Goal: Information Seeking & Learning: Learn about a topic

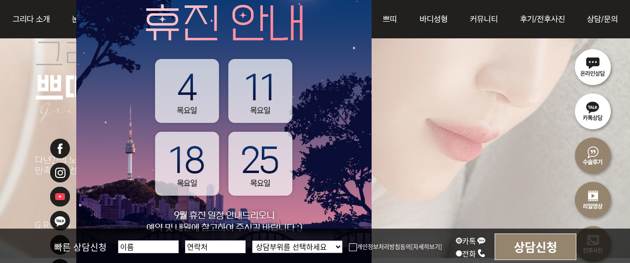
scroll to position [295, 0]
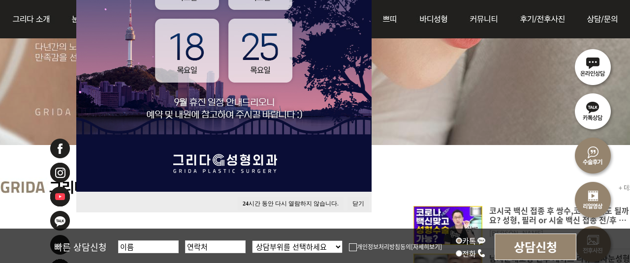
click at [272, 204] on button "24 시간 동안 다시 열람하지 않습니다." at bounding box center [291, 203] width 106 height 13
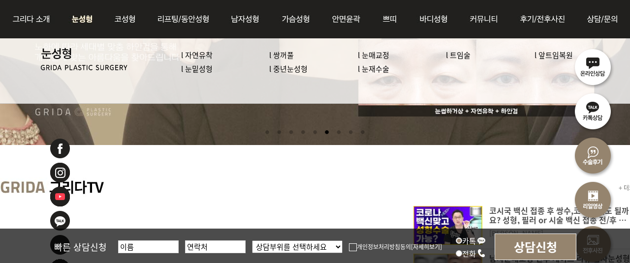
click at [200, 68] on link "l 눈밑성형" at bounding box center [196, 68] width 31 height 10
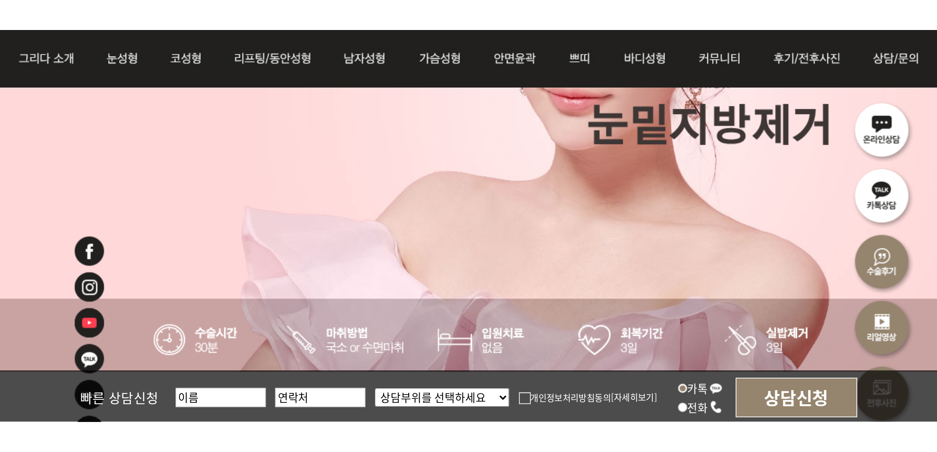
scroll to position [492, 0]
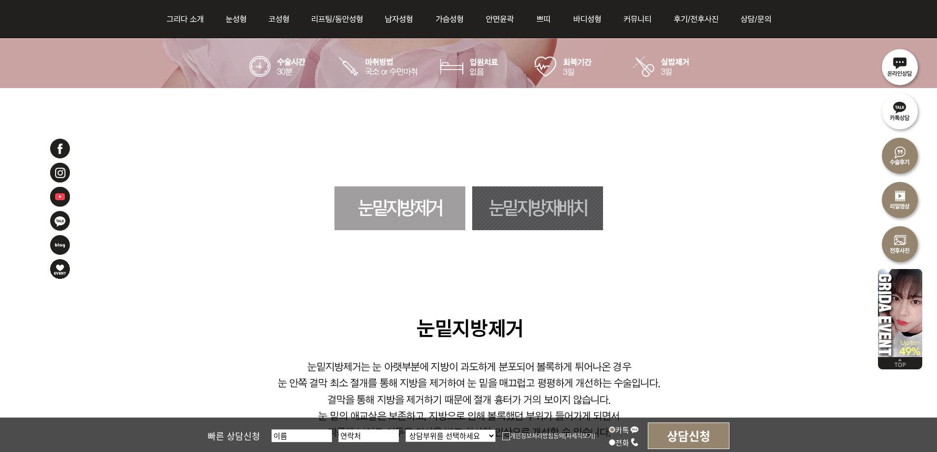
click at [570, 212] on link "눈밑지방재배치" at bounding box center [537, 208] width 131 height 44
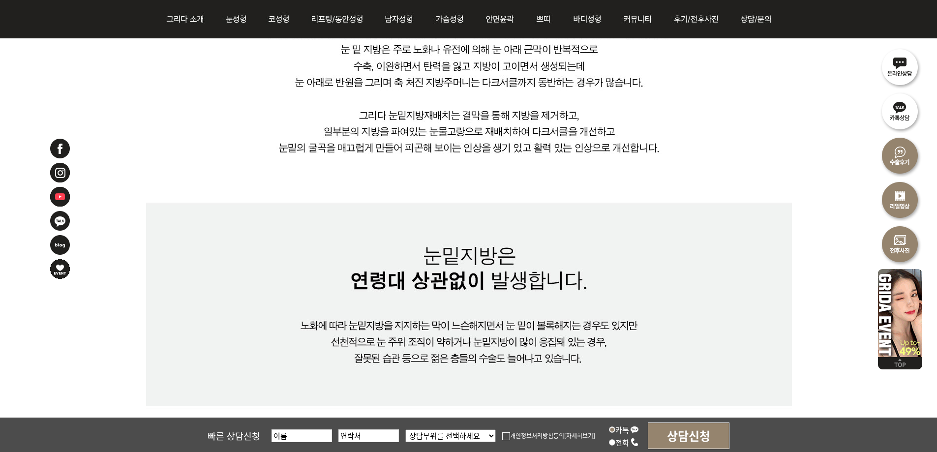
scroll to position [629, 0]
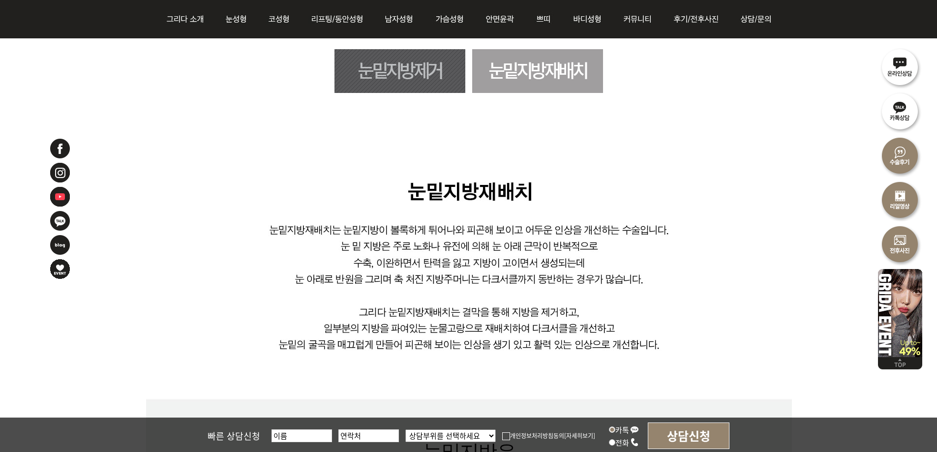
click at [437, 79] on link "눈밑지방제거" at bounding box center [399, 71] width 131 height 44
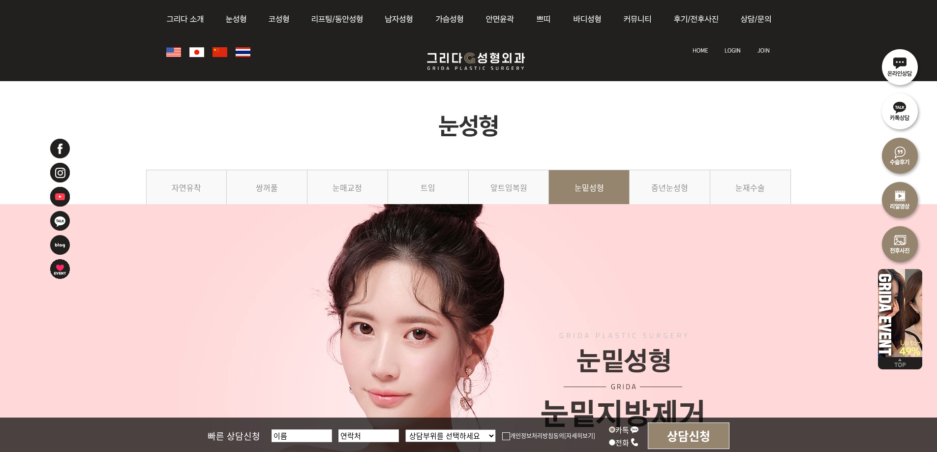
scroll to position [580, 0]
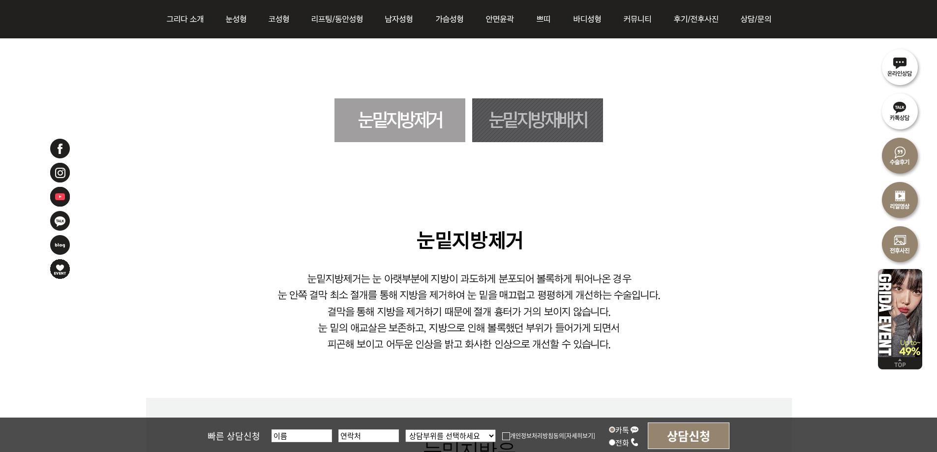
click at [546, 115] on link "눈밑지방재배치" at bounding box center [537, 120] width 131 height 44
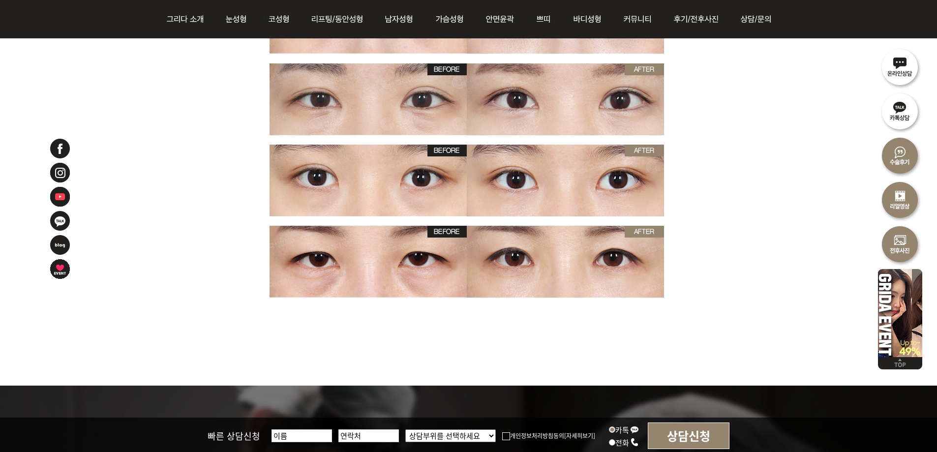
scroll to position [3089, 0]
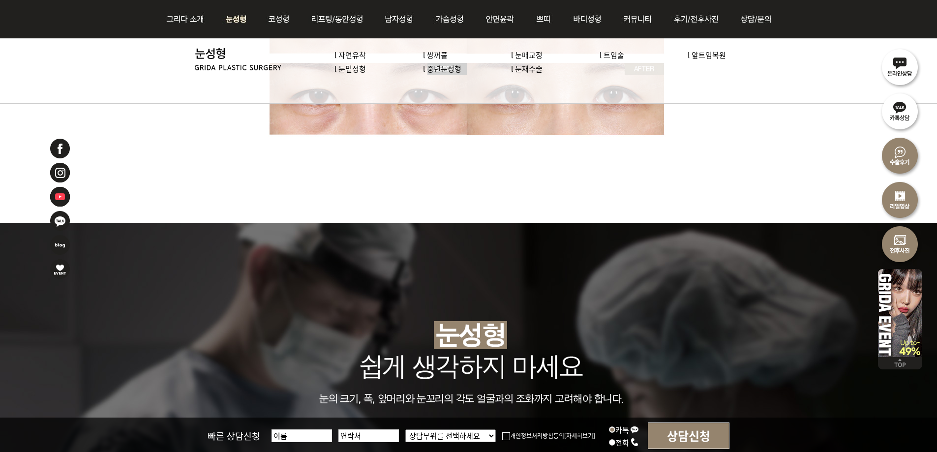
click at [436, 55] on link "l 쌍꺼풀" at bounding box center [435, 55] width 25 height 10
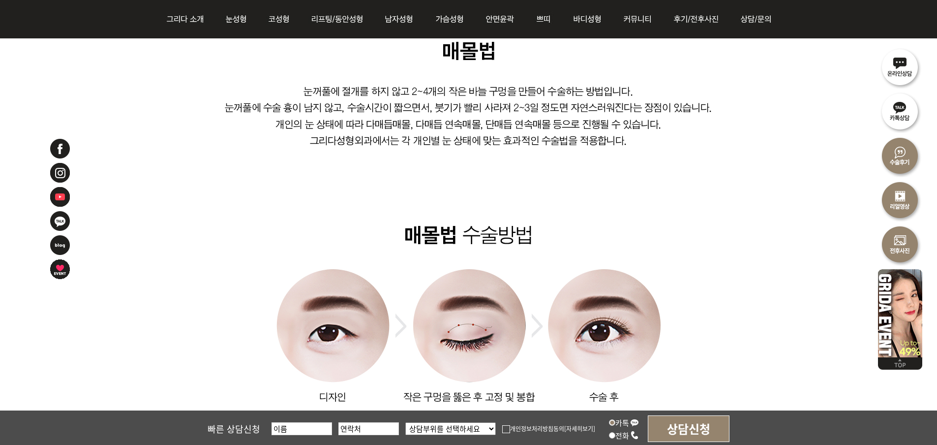
scroll to position [689, 0]
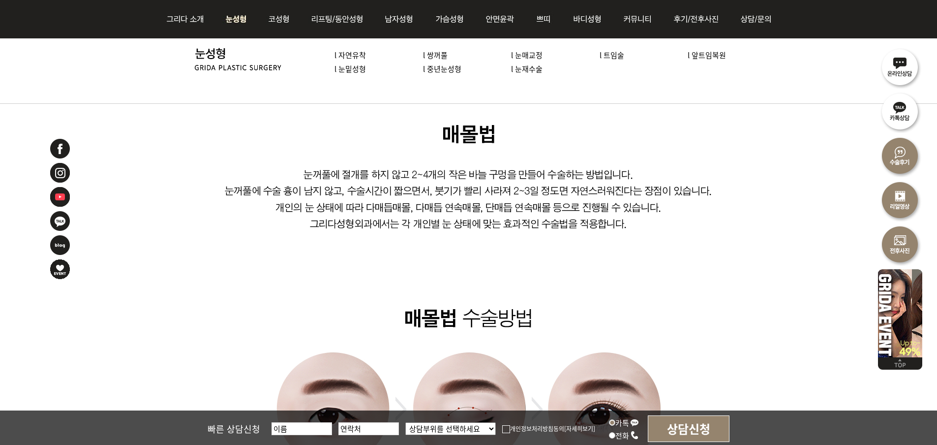
click at [618, 55] on link "l 트임술" at bounding box center [612, 55] width 25 height 10
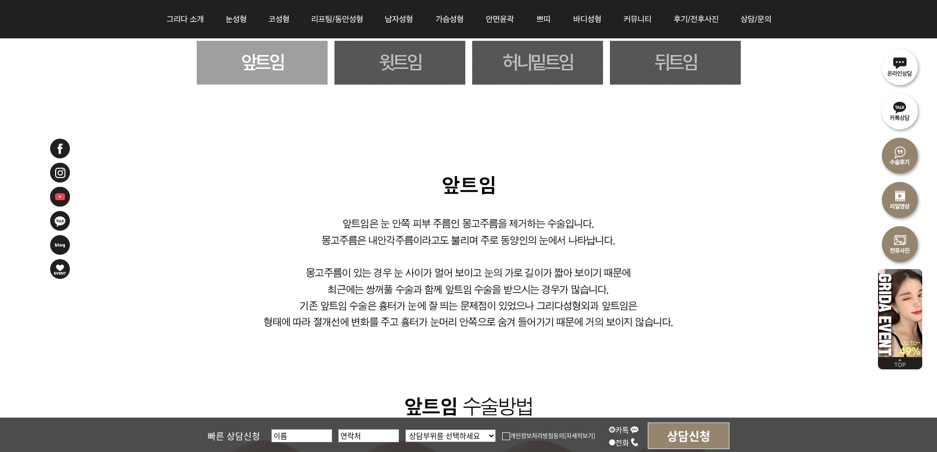
scroll to position [541, 0]
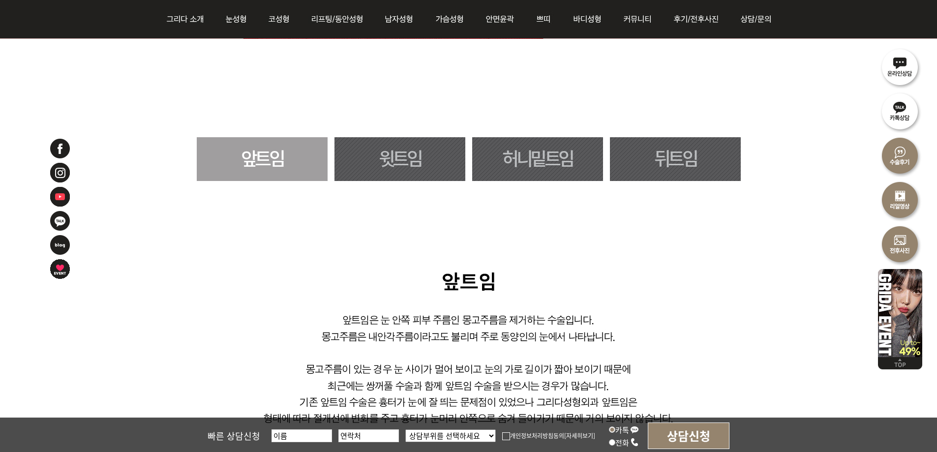
click at [494, 162] on link "허니밑트임" at bounding box center [537, 159] width 131 height 44
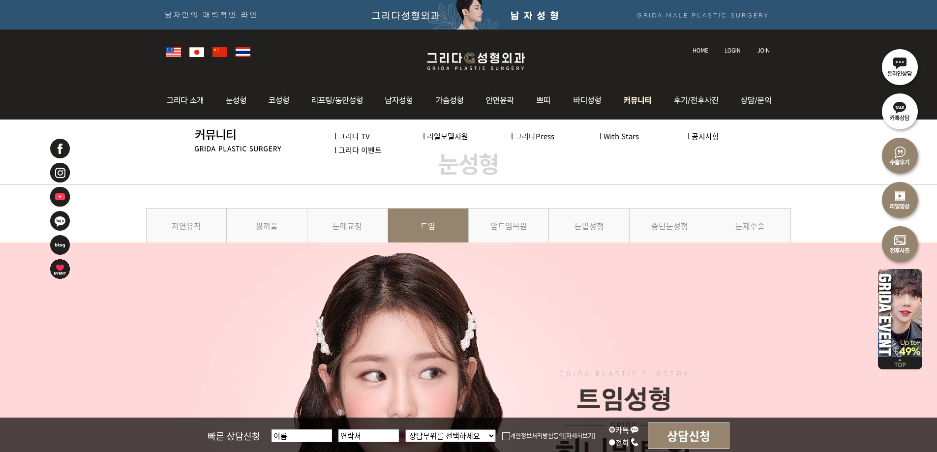
click at [354, 151] on link "l 그리다 이벤트" at bounding box center [357, 150] width 47 height 10
